Goal: Navigation & Orientation: Find specific page/section

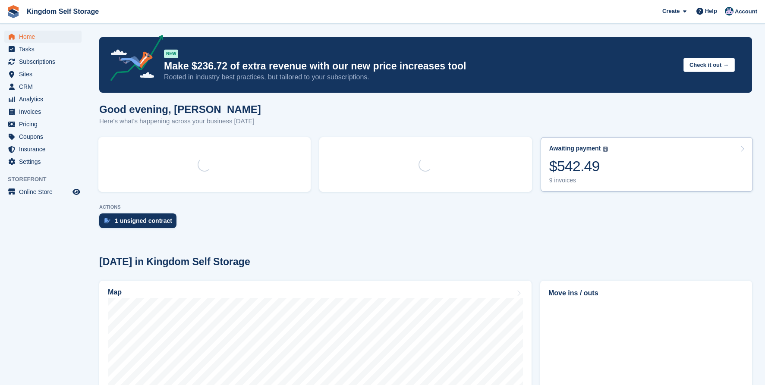
click at [600, 176] on div "Awaiting payment The total outstanding balance on all open invoices. $542.49 9 …" at bounding box center [578, 164] width 59 height 39
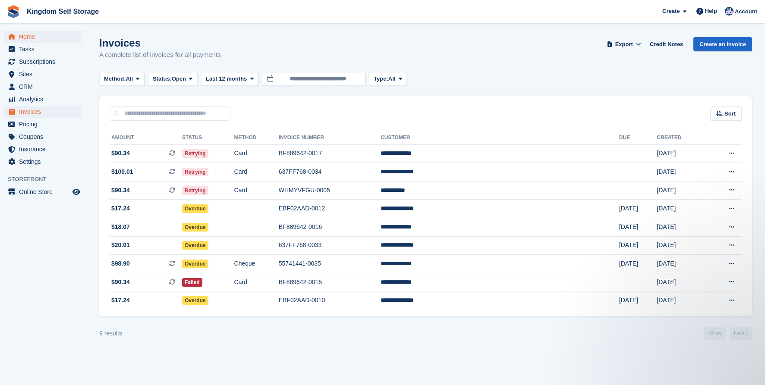
click at [39, 40] on span "Home" at bounding box center [45, 37] width 52 height 12
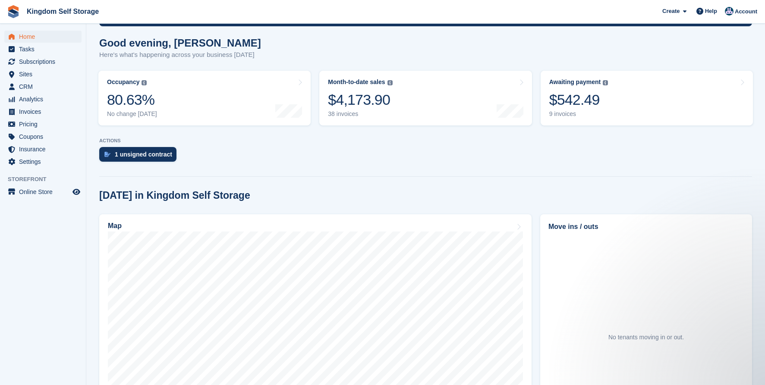
scroll to position [24, 0]
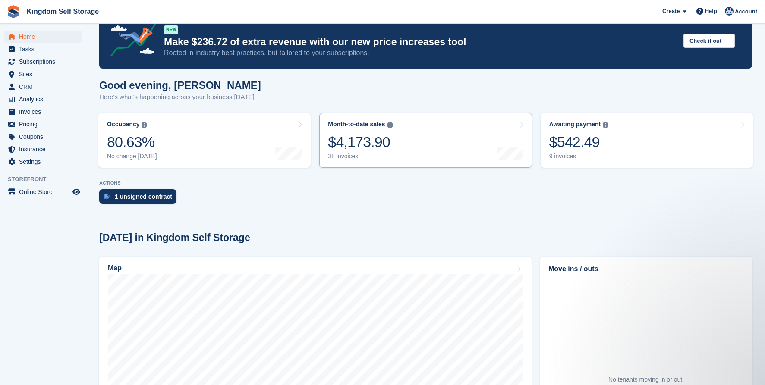
click at [403, 133] on link "Month-to-date sales The sum of all finalised invoices generated this month to d…" at bounding box center [425, 140] width 212 height 55
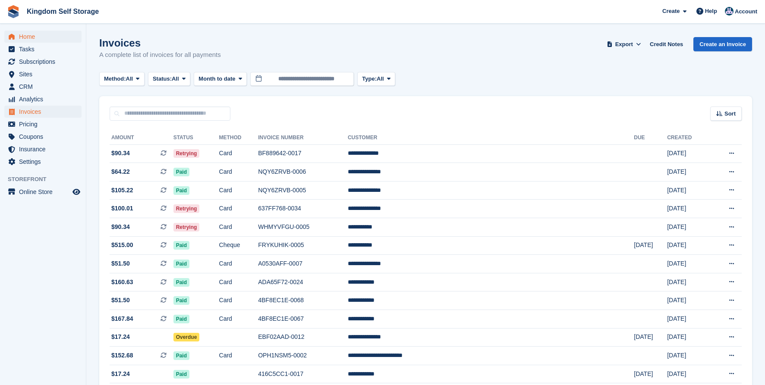
click at [28, 40] on span "Home" at bounding box center [45, 37] width 52 height 12
